Goal: Task Accomplishment & Management: Manage account settings

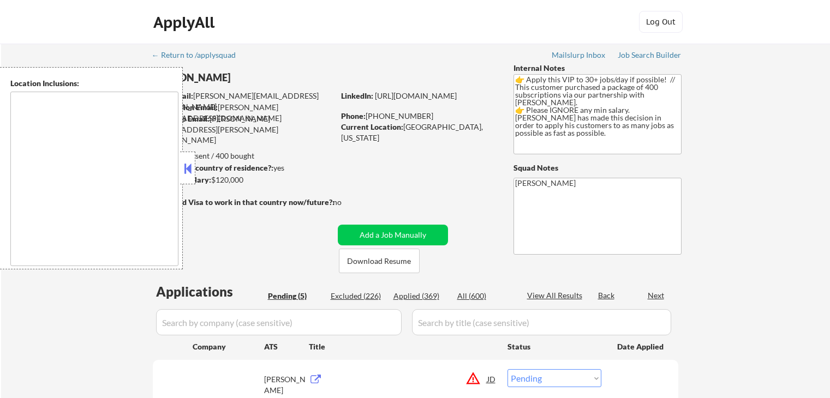
select select ""pending""
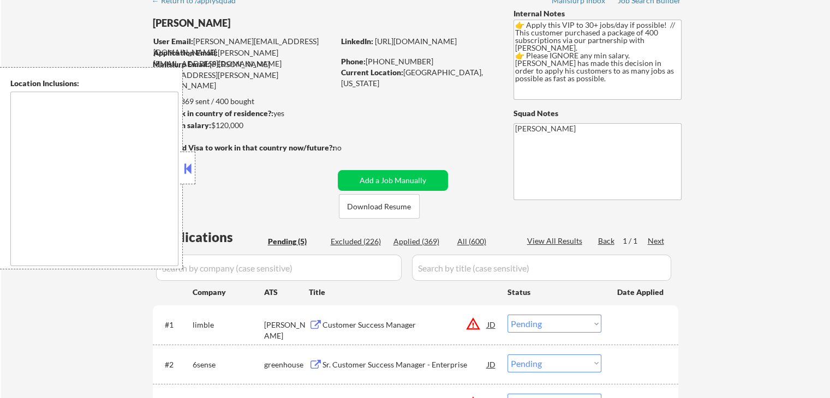
click at [183, 166] on button at bounding box center [188, 168] width 12 height 16
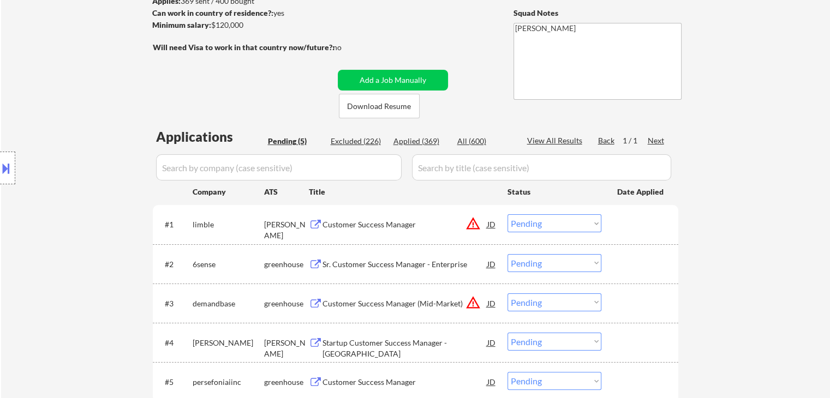
scroll to position [218, 0]
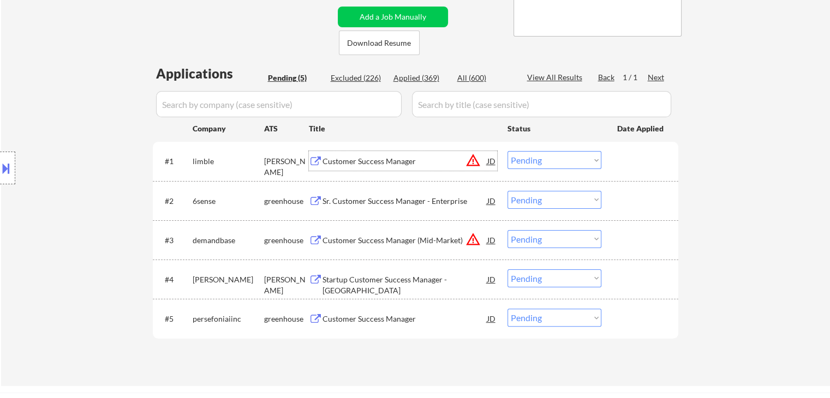
click at [382, 162] on div "Customer Success Manager" at bounding box center [404, 161] width 165 height 11
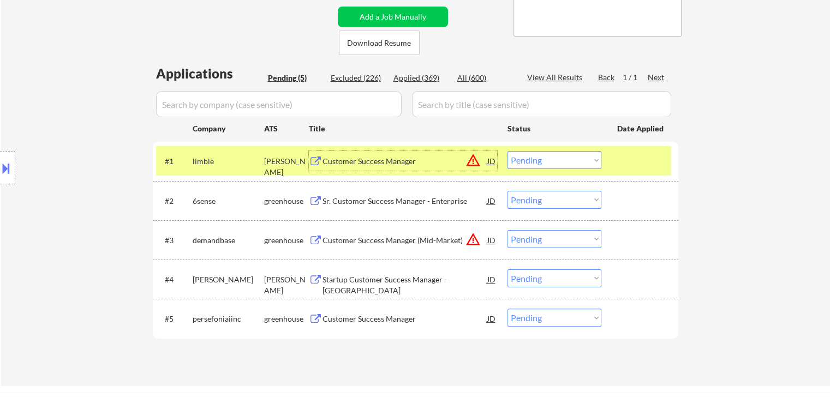
click at [548, 158] on select "Choose an option... Pending Applied Excluded (Questions) Excluded (Expired) Exc…" at bounding box center [554, 160] width 94 height 18
click at [507, 151] on select "Choose an option... Pending Applied Excluded (Questions) Excluded (Expired) Exc…" at bounding box center [554, 160] width 94 height 18
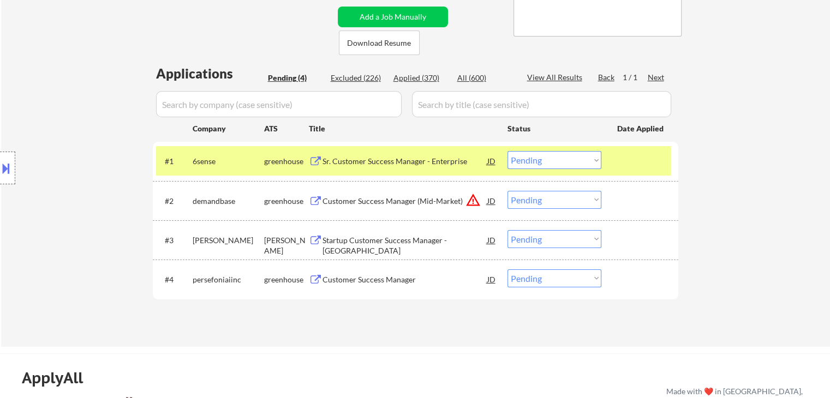
click at [381, 160] on div "Sr. Customer Success Manager - Enterprise" at bounding box center [404, 161] width 165 height 11
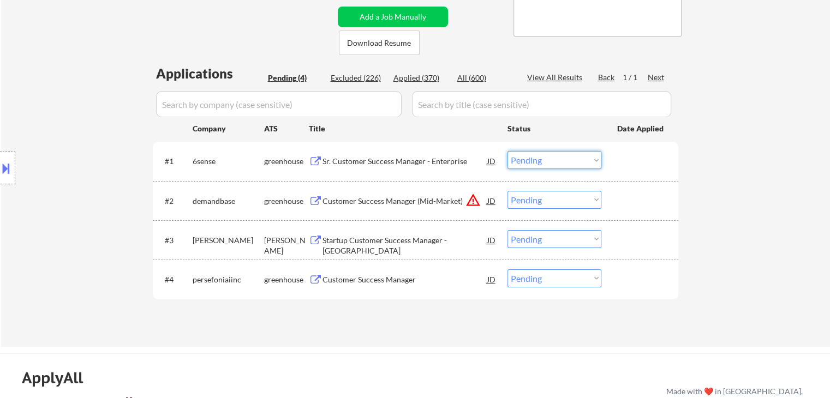
click at [523, 159] on select "Choose an option... Pending Applied Excluded (Questions) Excluded (Expired) Exc…" at bounding box center [554, 160] width 94 height 18
click at [507, 151] on select "Choose an option... Pending Applied Excluded (Questions) Excluded (Expired) Exc…" at bounding box center [554, 160] width 94 height 18
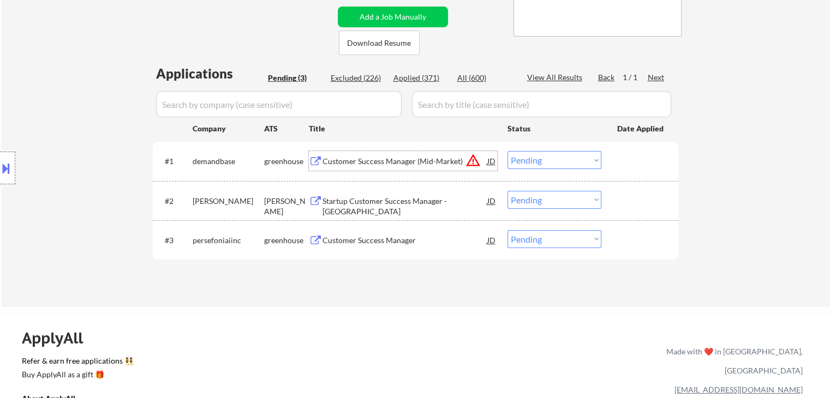
click at [359, 158] on div "Customer Success Manager (Mid-Market)" at bounding box center [404, 161] width 165 height 11
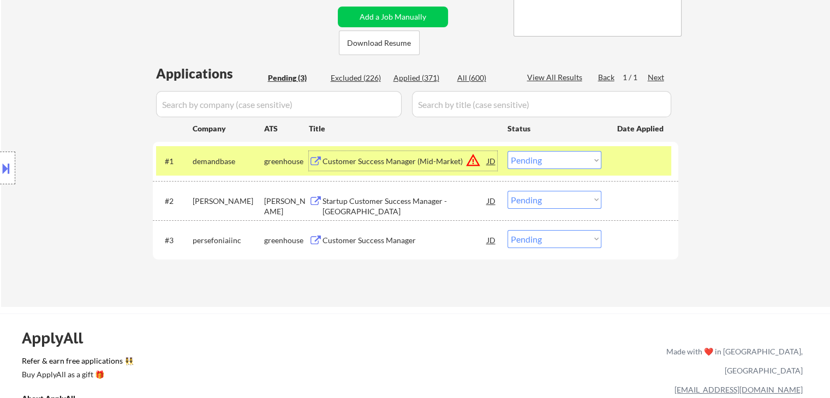
click at [545, 159] on select "Choose an option... Pending Applied Excluded (Questions) Excluded (Expired) Exc…" at bounding box center [554, 160] width 94 height 18
click at [507, 151] on select "Choose an option... Pending Applied Excluded (Questions) Excluded (Expired) Exc…" at bounding box center [554, 160] width 94 height 18
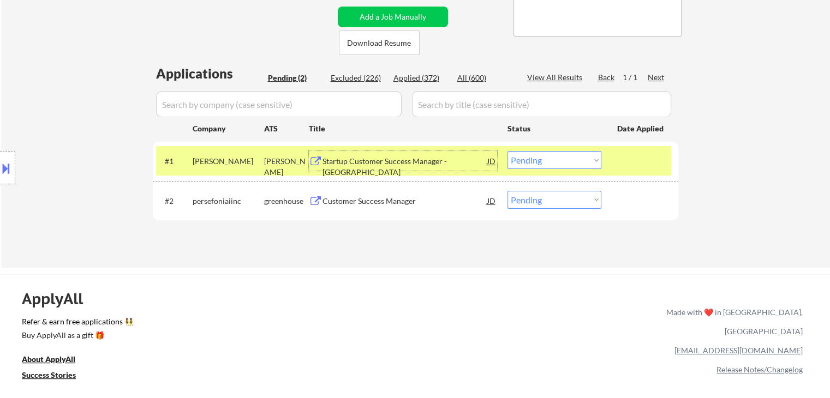
click at [385, 164] on div "Startup Customer Success Manager - [GEOGRAPHIC_DATA]" at bounding box center [404, 166] width 165 height 21
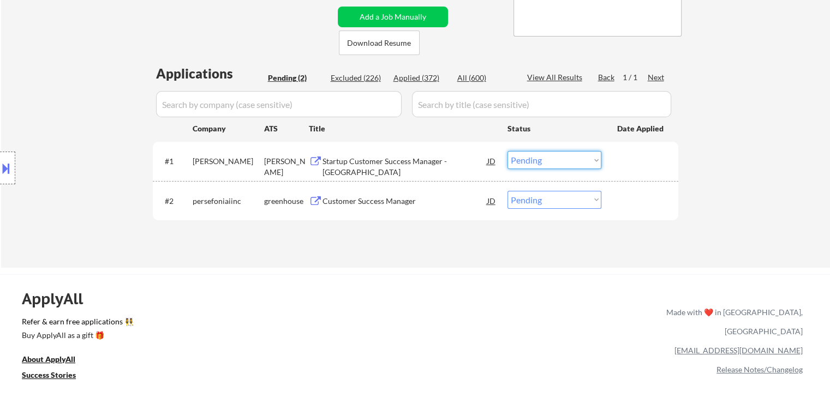
click at [540, 160] on select "Choose an option... Pending Applied Excluded (Questions) Excluded (Expired) Exc…" at bounding box center [554, 160] width 94 height 18
click at [507, 151] on select "Choose an option... Pending Applied Excluded (Questions) Excluded (Expired) Exc…" at bounding box center [554, 160] width 94 height 18
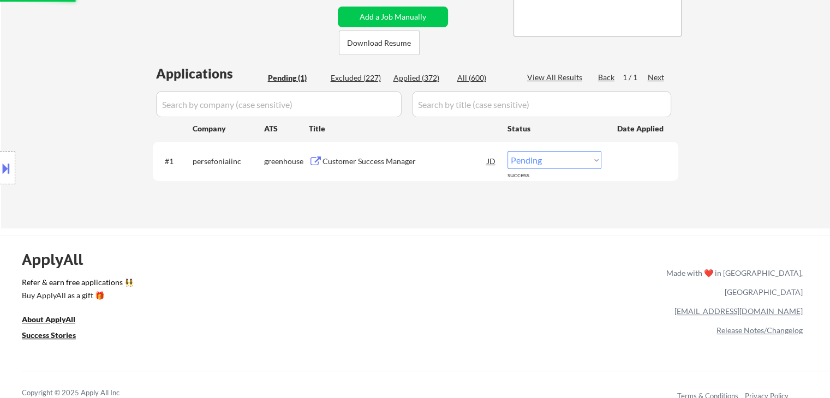
click at [359, 166] on div "Customer Success Manager" at bounding box center [404, 161] width 165 height 11
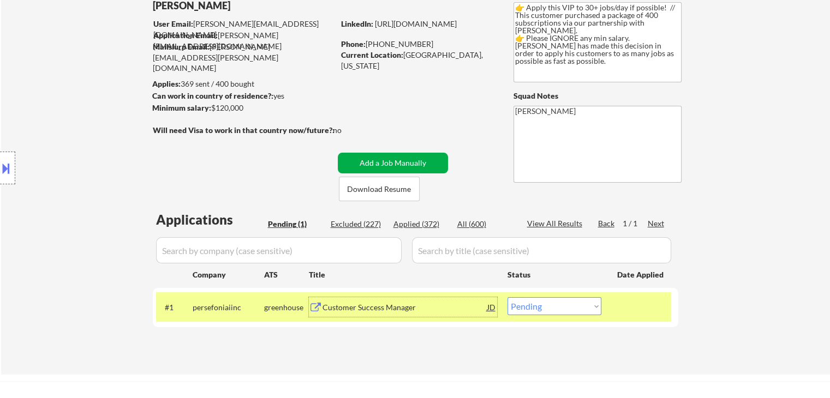
scroll to position [164, 0]
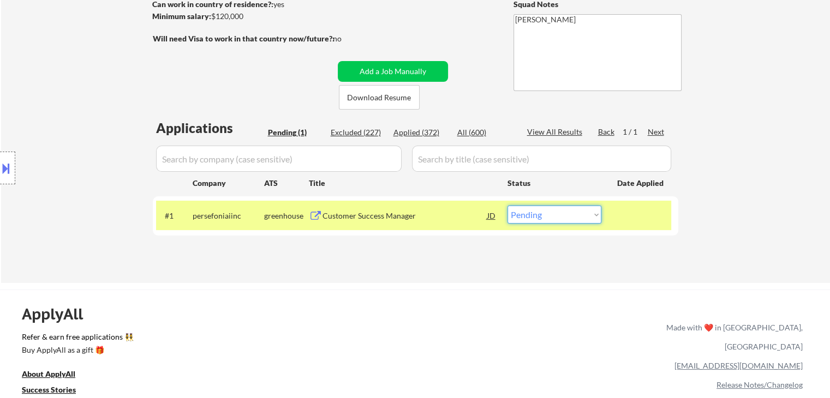
click at [561, 214] on select "Choose an option... Pending Applied Excluded (Questions) Excluded (Expired) Exc…" at bounding box center [554, 215] width 94 height 18
select select ""applied""
click at [507, 206] on select "Choose an option... Pending Applied Excluded (Questions) Excluded (Expired) Exc…" at bounding box center [554, 215] width 94 height 18
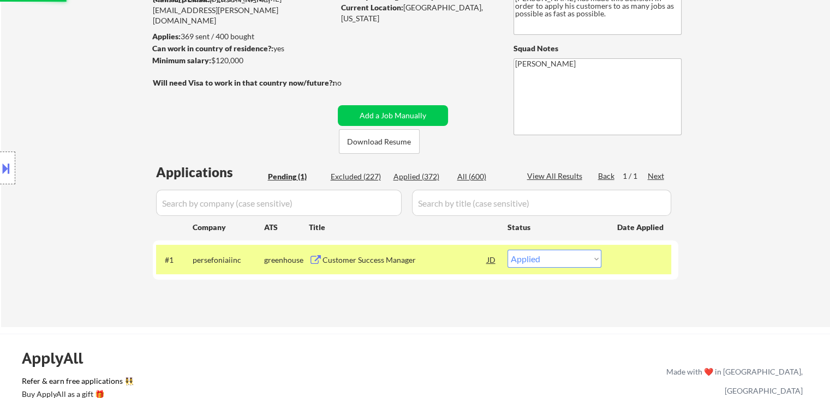
scroll to position [55, 0]
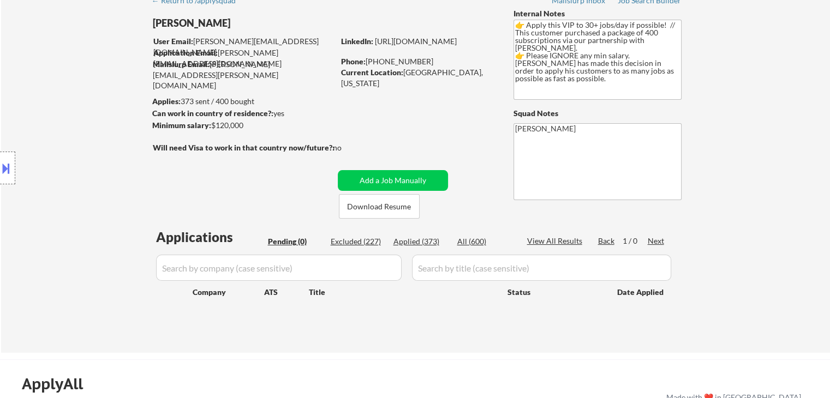
click at [416, 242] on div "Applied (373)" at bounding box center [420, 241] width 55 height 11
select select ""applied""
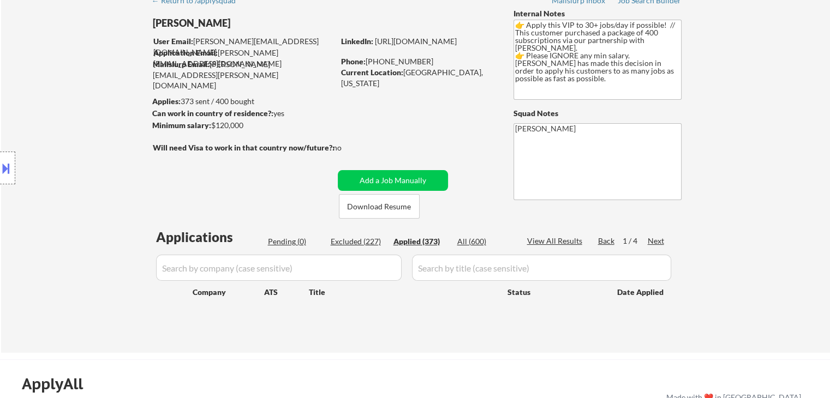
select select ""applied""
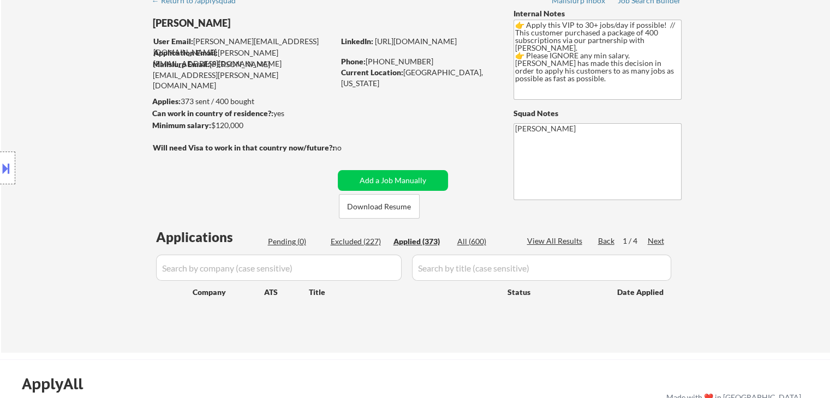
select select ""applied""
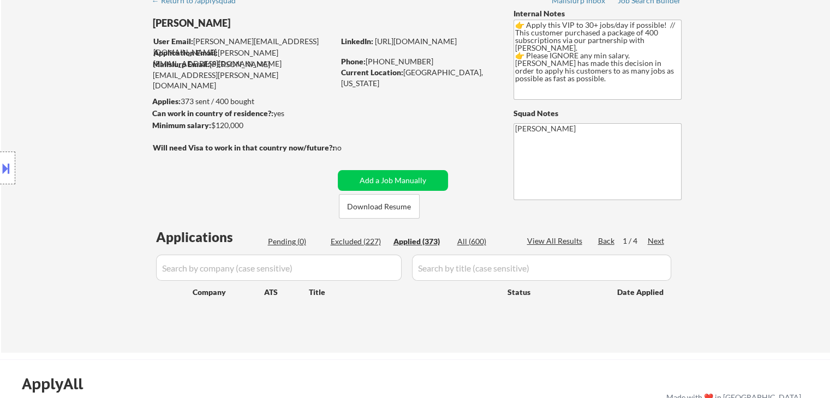
select select ""applied""
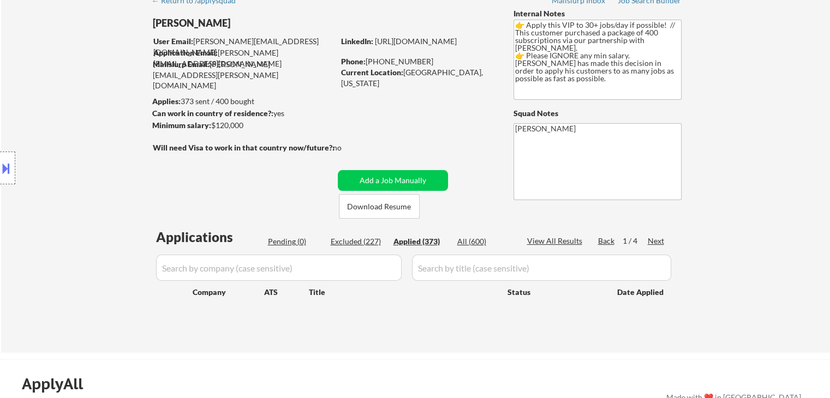
select select ""applied""
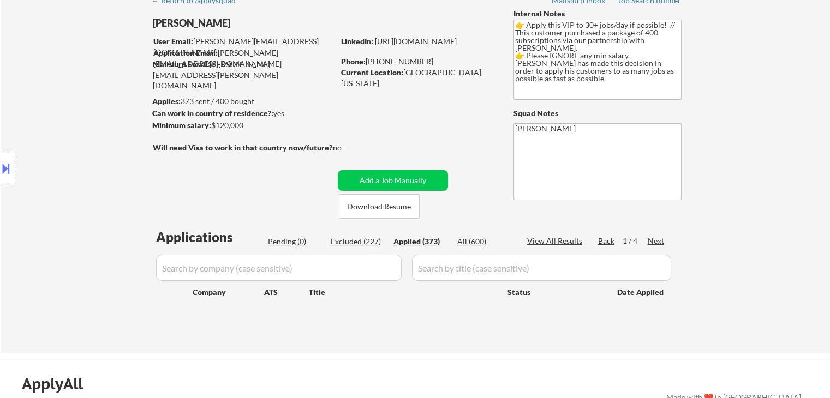
select select ""applied""
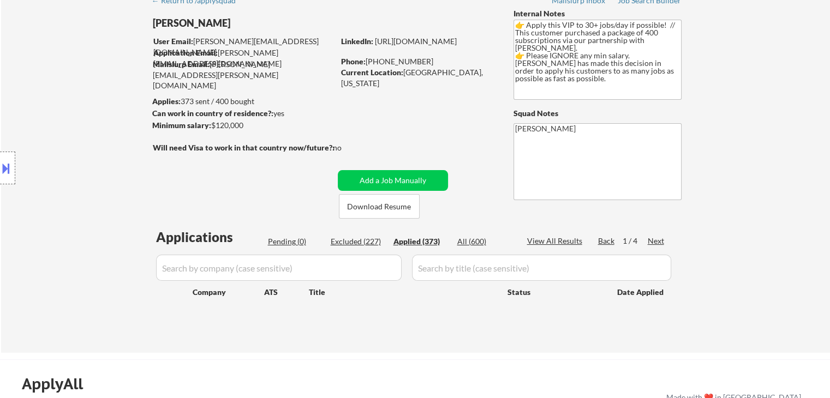
select select ""applied""
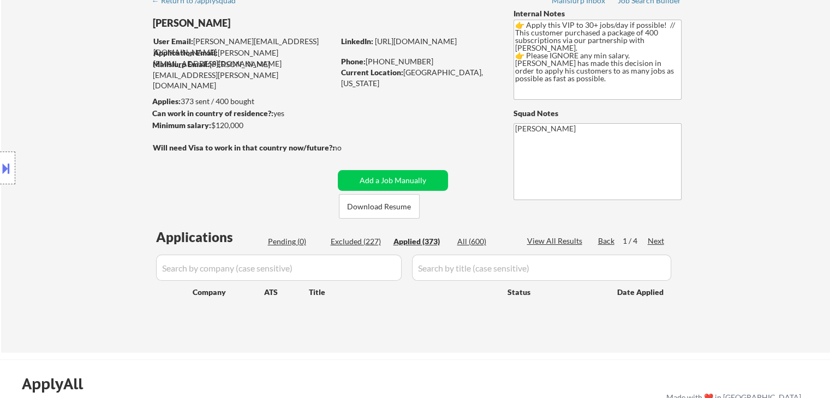
select select ""applied""
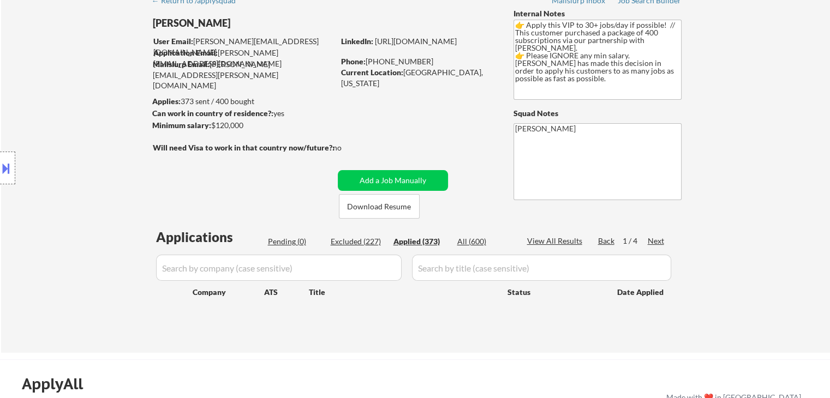
select select ""applied""
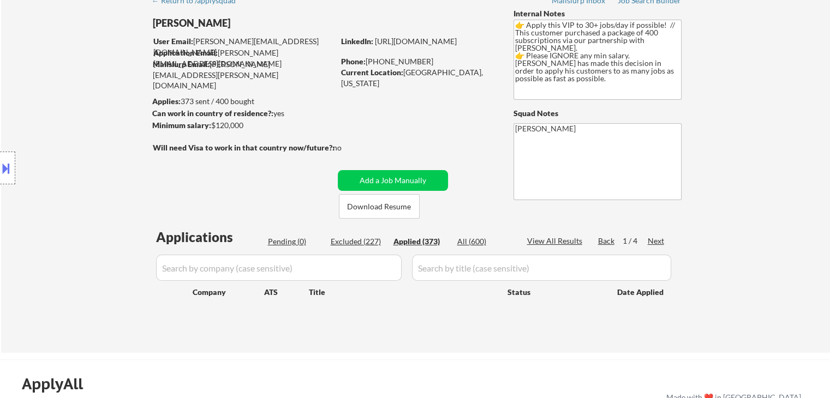
select select ""applied""
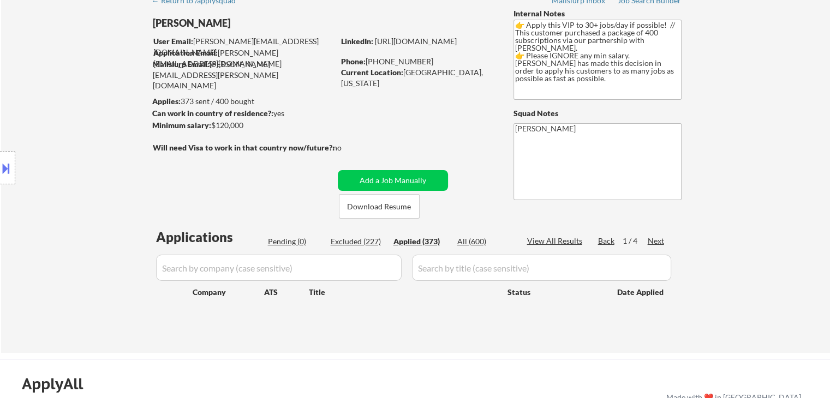
select select ""applied""
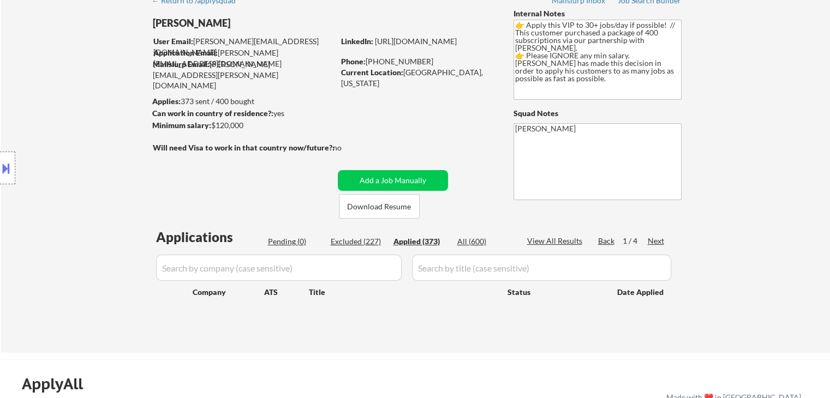
select select ""applied""
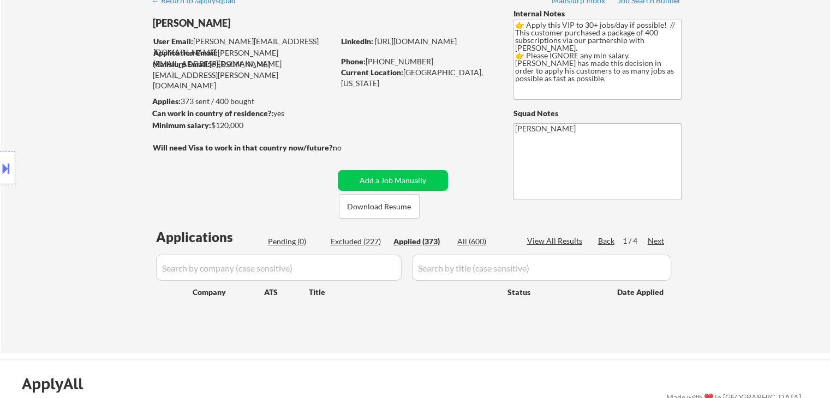
select select ""applied""
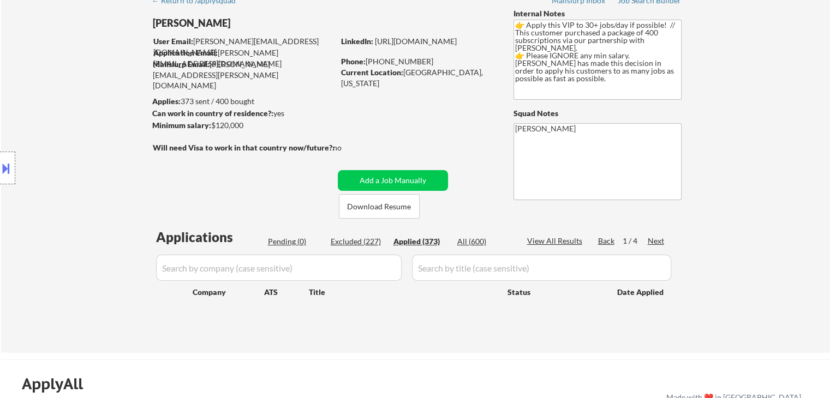
select select ""applied""
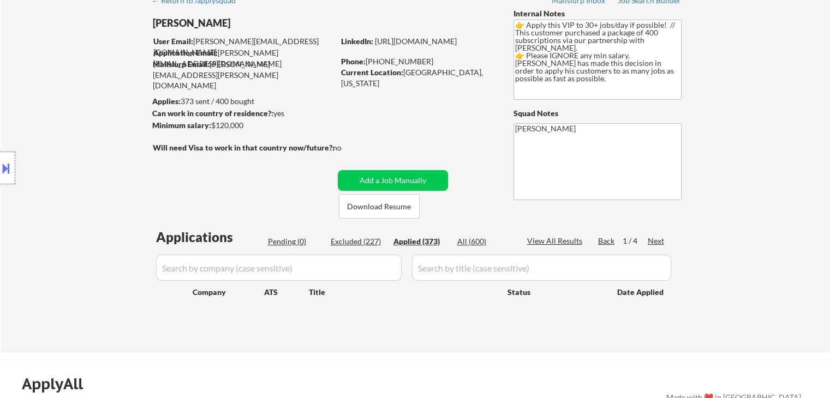
select select ""applied""
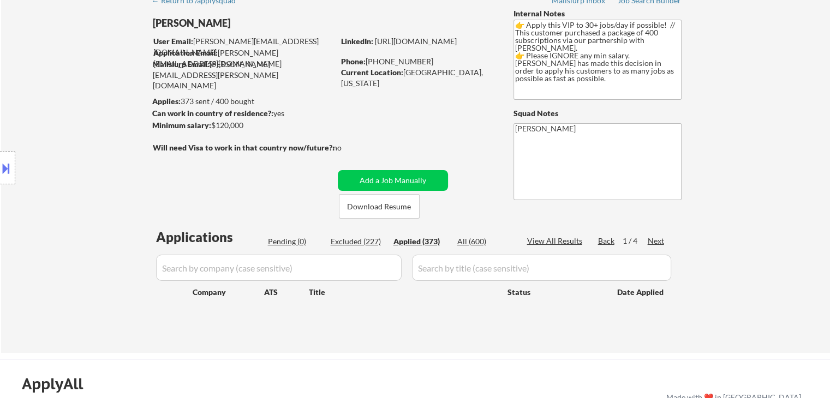
select select ""applied""
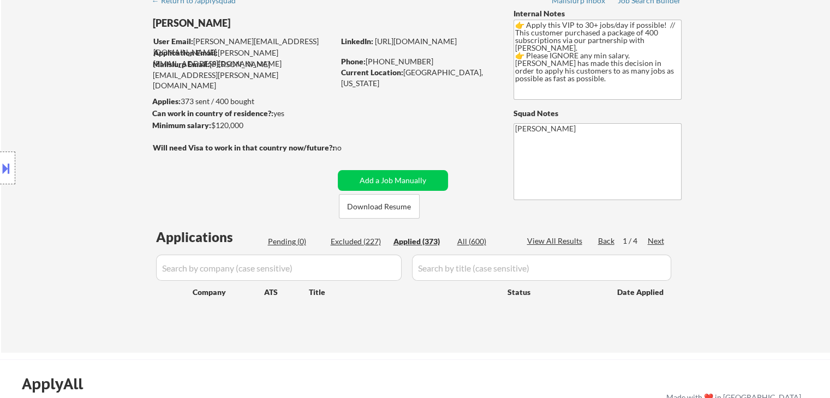
select select ""applied""
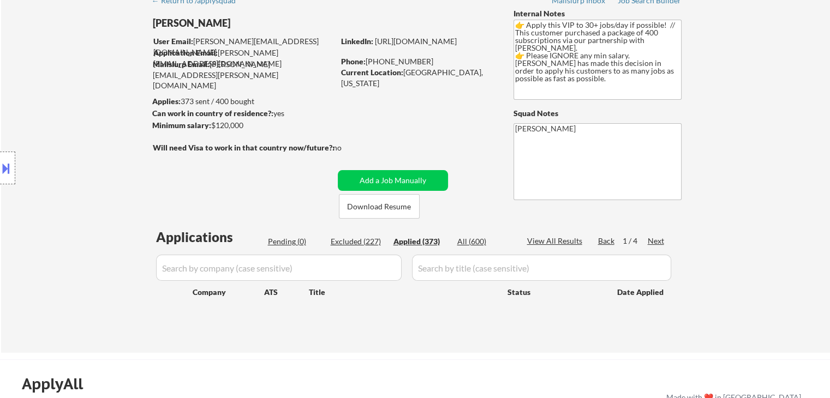
select select ""applied""
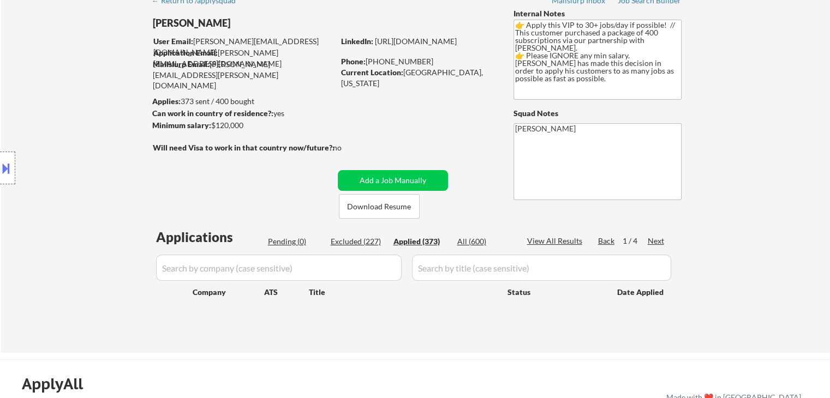
select select ""applied""
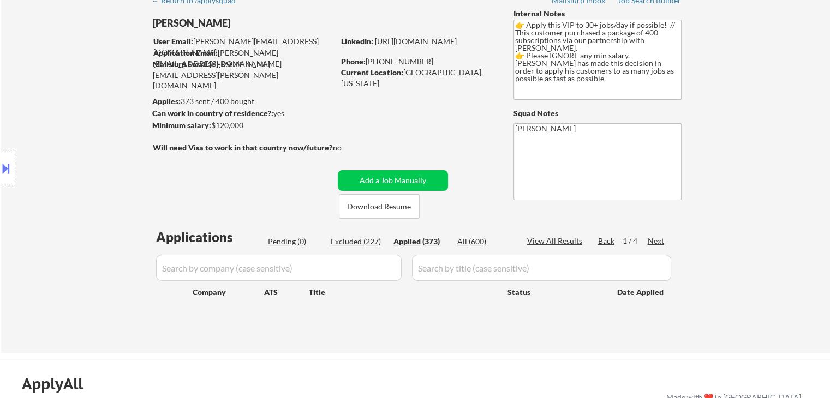
select select ""applied""
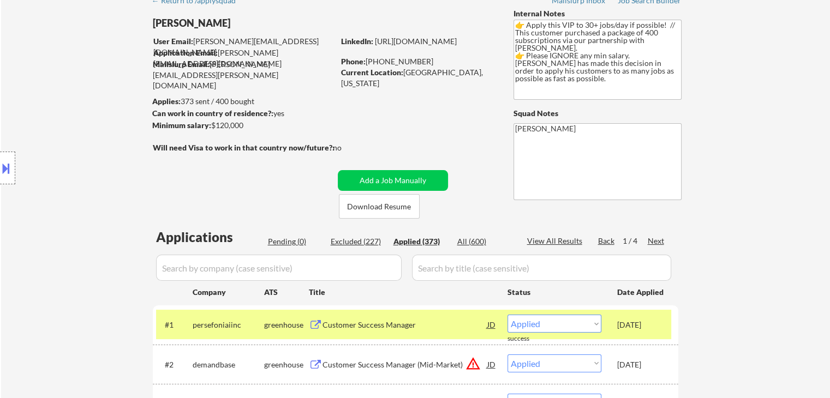
click at [62, 146] on div "Location Inclusions:" at bounding box center [97, 168] width 195 height 202
